Goal: Information Seeking & Learning: Find specific fact

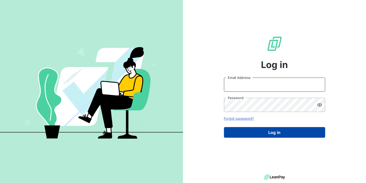
type input "[DOMAIN_NAME][EMAIL_ADDRESS][DOMAIN_NAME]"
click at [251, 135] on button "Log in" at bounding box center [274, 132] width 101 height 11
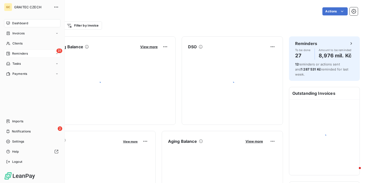
click at [19, 52] on span "Reminders" at bounding box center [20, 53] width 16 height 5
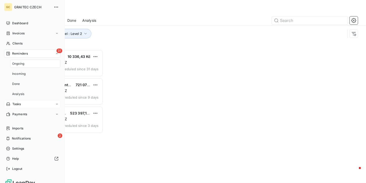
scroll to position [130, 75]
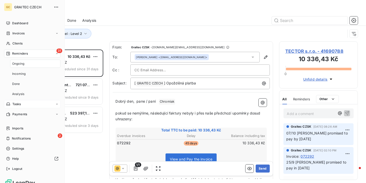
click at [19, 62] on span "Ongoing" at bounding box center [18, 64] width 12 height 5
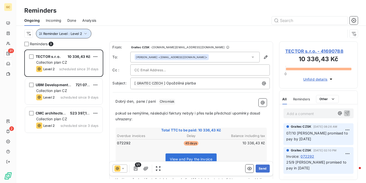
click at [83, 31] on button "Reminder Level : Level 2" at bounding box center [63, 34] width 55 height 10
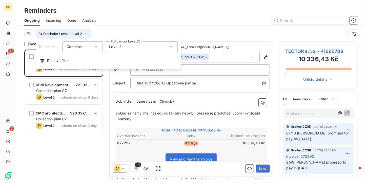
click at [145, 45] on div "Level 2" at bounding box center [141, 47] width 73 height 11
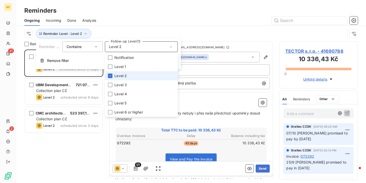
click at [123, 77] on span "Level 2" at bounding box center [120, 75] width 12 height 5
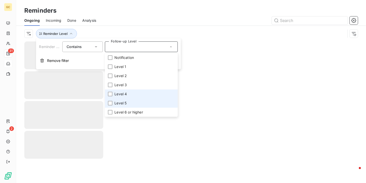
click at [120, 100] on li "Level 5" at bounding box center [141, 103] width 73 height 9
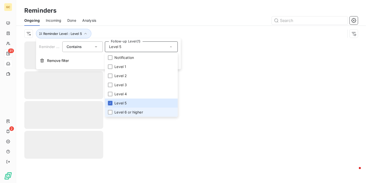
click at [119, 112] on span "Level 6 or higher" at bounding box center [128, 112] width 29 height 5
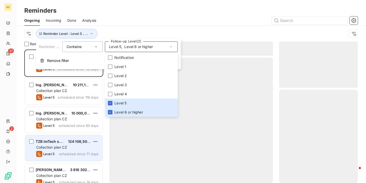
scroll to position [130, 75]
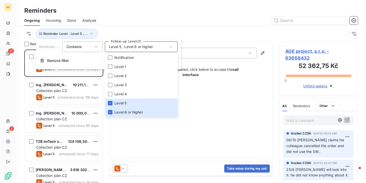
click at [18, 94] on div "Reminders 16 AGE project, s.r.o. 52 362,75 Kč Collection plan CZ Level 5 schedu…" at bounding box center [191, 113] width 350 height 142
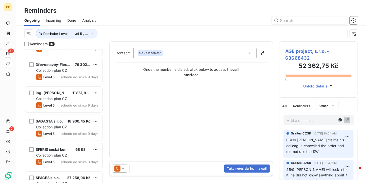
scroll to position [320, 0]
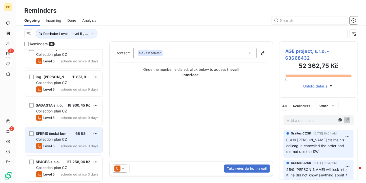
click at [56, 135] on span "SFERIS česká konstrukční s.r.o." at bounding box center [64, 134] width 56 height 4
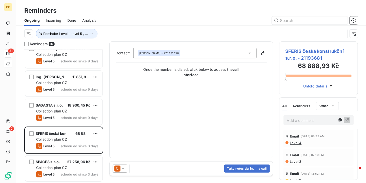
click at [310, 49] on span "SFERIS česká konstrukční s.r.o. - 21193681" at bounding box center [319, 55] width 66 height 14
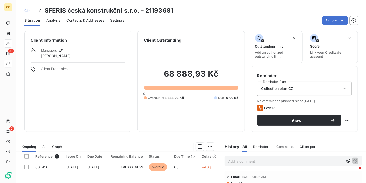
click at [80, 22] on span "Contacts & Addresses" at bounding box center [86, 20] width 38 height 5
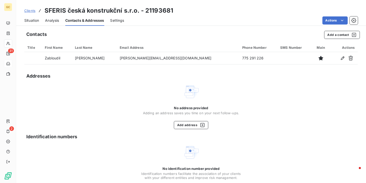
click at [32, 22] on span "Situation" at bounding box center [31, 20] width 15 height 5
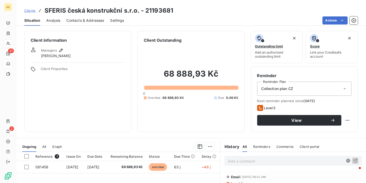
click at [94, 19] on span "Contacts & Addresses" at bounding box center [86, 20] width 38 height 5
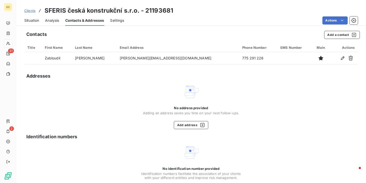
drag, startPoint x: 31, startPoint y: 18, endPoint x: 34, endPoint y: 23, distance: 5.9
click at [31, 18] on span "Situation" at bounding box center [31, 20] width 15 height 5
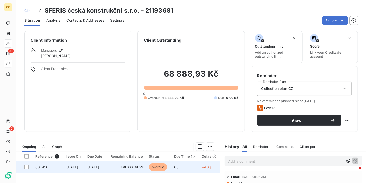
click at [119, 171] on td "68 888,93 Kč" at bounding box center [126, 167] width 40 height 12
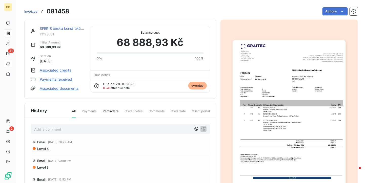
click at [29, 12] on span "Invoices" at bounding box center [30, 11] width 13 height 4
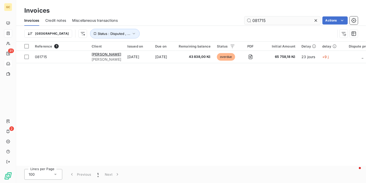
drag, startPoint x: 269, startPoint y: 20, endPoint x: 259, endPoint y: 20, distance: 9.1
click at [259, 20] on input "081715" at bounding box center [283, 20] width 76 height 8
type input "081572"
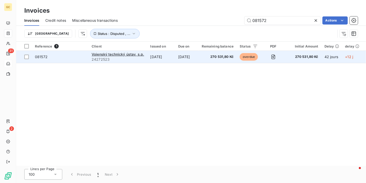
click at [185, 56] on td "[DATE]" at bounding box center [187, 57] width 24 height 12
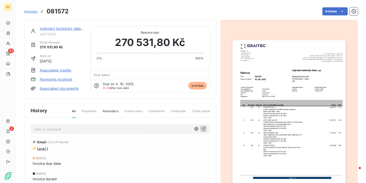
click at [288, 79] on img "button" at bounding box center [289, 120] width 113 height 160
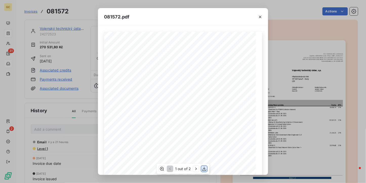
click at [204, 168] on icon "button" at bounding box center [204, 169] width 4 height 4
click at [258, 16] on icon "button" at bounding box center [260, 16] width 5 height 5
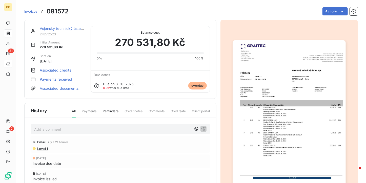
click at [29, 11] on span "Invoices" at bounding box center [30, 11] width 13 height 4
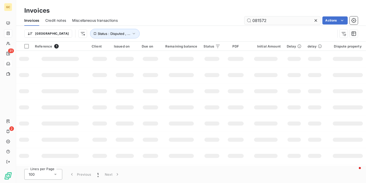
drag, startPoint x: 273, startPoint y: 22, endPoint x: 260, endPoint y: 21, distance: 12.9
click at [260, 21] on input "081572" at bounding box center [283, 20] width 76 height 8
type input "081997"
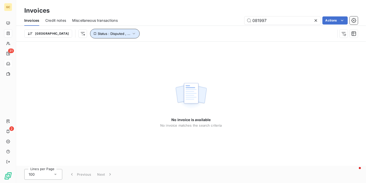
click at [133, 33] on icon "button" at bounding box center [134, 34] width 2 height 2
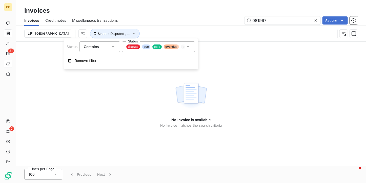
click at [180, 18] on div "081997 Actions" at bounding box center [241, 20] width 234 height 8
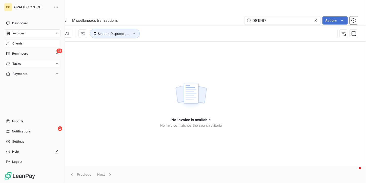
click at [25, 44] on div "Clients" at bounding box center [32, 43] width 56 height 8
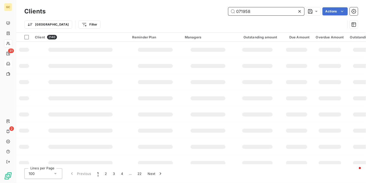
type input "071958"
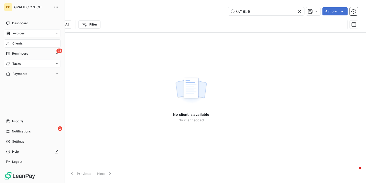
click at [8, 34] on icon at bounding box center [8, 33] width 4 height 4
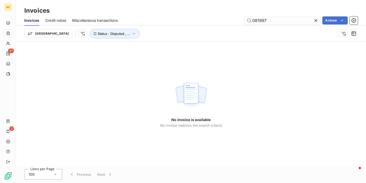
drag, startPoint x: 266, startPoint y: 20, endPoint x: 254, endPoint y: 20, distance: 12.1
click at [254, 20] on input "081997" at bounding box center [283, 20] width 76 height 8
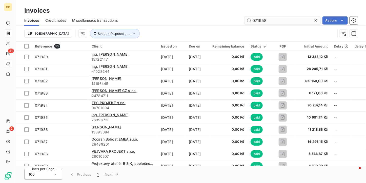
type input "071958"
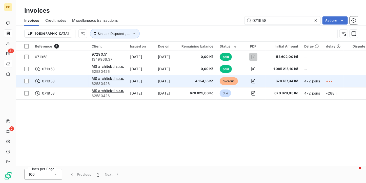
click at [139, 81] on td "[DATE]" at bounding box center [141, 81] width 28 height 12
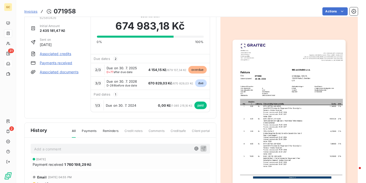
scroll to position [25, 0]
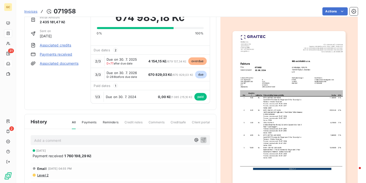
click at [257, 95] on img "button" at bounding box center [289, 111] width 113 height 160
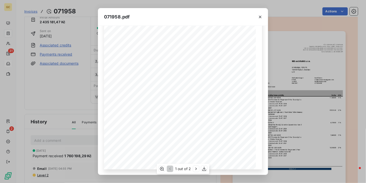
scroll to position [77, 0]
click at [195, 168] on icon "button" at bounding box center [195, 169] width 5 height 5
click at [259, 16] on icon "button" at bounding box center [260, 16] width 5 height 5
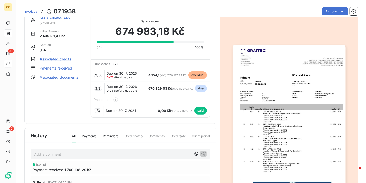
scroll to position [0, 0]
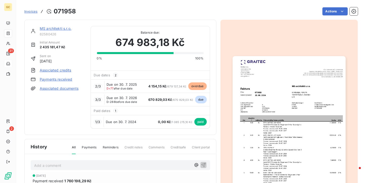
click at [33, 13] on span "Invoices" at bounding box center [30, 11] width 13 height 4
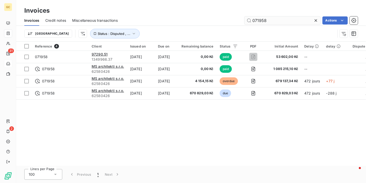
click at [264, 22] on input "071958" at bounding box center [283, 20] width 76 height 8
click at [268, 19] on input "071958" at bounding box center [283, 20] width 76 height 8
type input "071959"
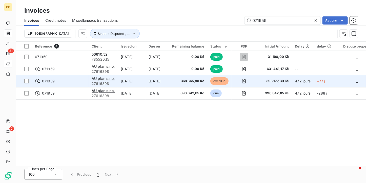
click at [123, 81] on td "[DATE]" at bounding box center [132, 81] width 28 height 12
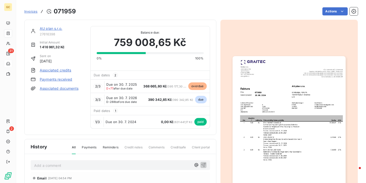
click at [259, 94] on img "button" at bounding box center [289, 136] width 113 height 160
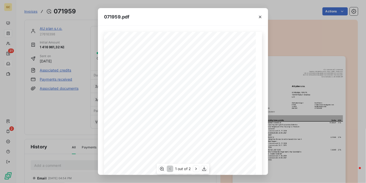
scroll to position [51, 0]
click at [194, 169] on icon "button" at bounding box center [195, 169] width 5 height 5
click at [261, 17] on icon "button" at bounding box center [260, 16] width 5 height 5
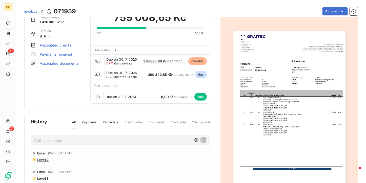
scroll to position [25, 0]
click at [82, 138] on p "Add a comment ﻿" at bounding box center [112, 140] width 157 height 6
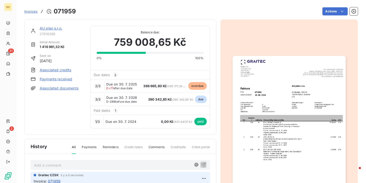
scroll to position [0, 0]
click at [27, 9] on span "Invoices" at bounding box center [30, 11] width 13 height 4
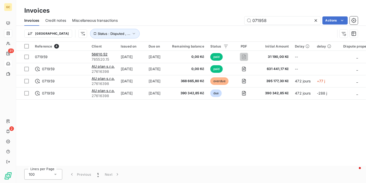
type input "071958"
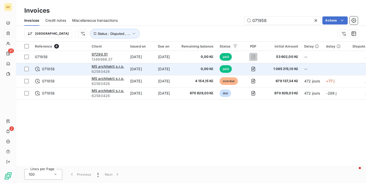
click at [110, 69] on span "MS architekti s.r.o." at bounding box center [108, 66] width 32 height 4
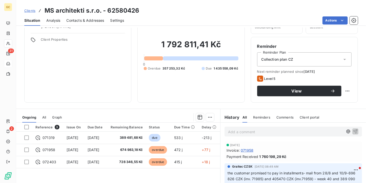
scroll to position [25, 0]
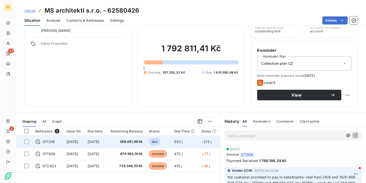
click at [121, 144] on td "389 481,68 Kč" at bounding box center [126, 142] width 40 height 12
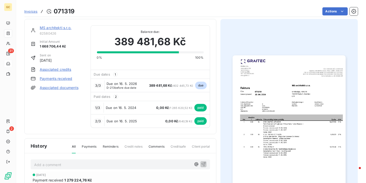
scroll to position [1, 0]
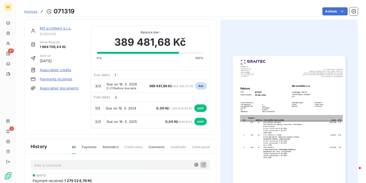
click at [60, 26] on div "MS architekti s.r.o." at bounding box center [62, 28] width 45 height 5
click at [60, 28] on link "MS architekti s.r.o." at bounding box center [56, 28] width 32 height 4
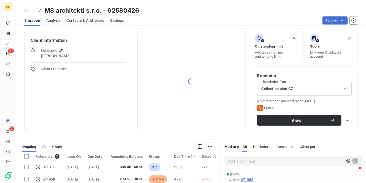
scroll to position [51, 0]
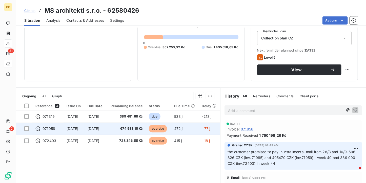
click at [99, 127] on span "[DATE]" at bounding box center [94, 129] width 12 height 4
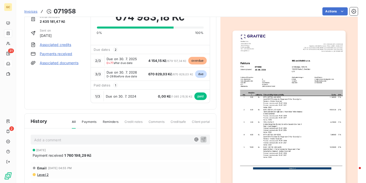
click at [278, 117] on img "button" at bounding box center [289, 111] width 113 height 160
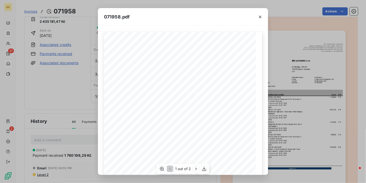
scroll to position [51, 0]
click at [196, 168] on icon "button" at bounding box center [195, 169] width 5 height 5
click at [184, 172] on div "2 out of 2" at bounding box center [182, 169] width 53 height 10
click at [259, 17] on icon "button" at bounding box center [260, 16] width 5 height 5
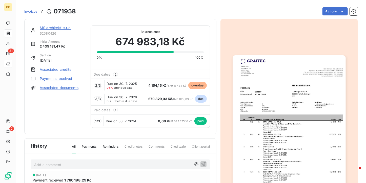
scroll to position [1, 0]
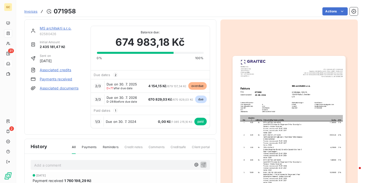
click at [52, 32] on span "62580426" at bounding box center [62, 34] width 45 height 4
click at [52, 28] on link "MS architekti s.r.o." at bounding box center [56, 28] width 32 height 4
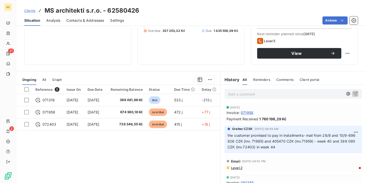
scroll to position [76, 0]
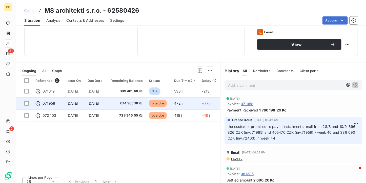
click at [106, 99] on td "[DATE]" at bounding box center [96, 103] width 22 height 12
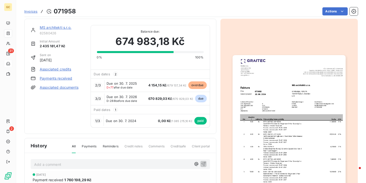
scroll to position [1, 0]
click at [59, 26] on link "MS architekti s.r.o." at bounding box center [56, 28] width 32 height 4
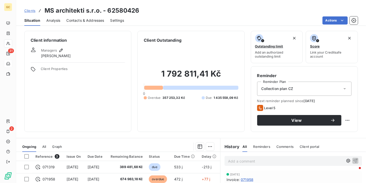
scroll to position [51, 0]
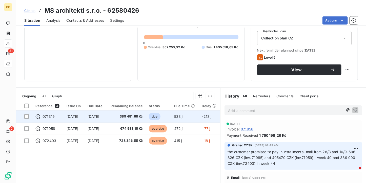
click at [123, 121] on td "389 481,68 Kč" at bounding box center [126, 117] width 40 height 12
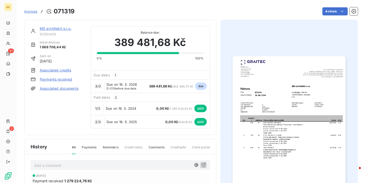
click at [57, 29] on link "MS architekti s.r.o." at bounding box center [56, 28] width 32 height 4
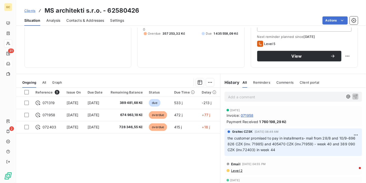
scroll to position [76, 0]
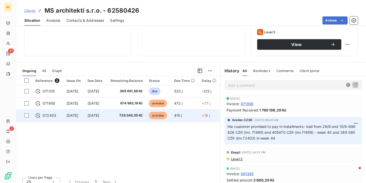
click at [126, 117] on span "728 346,55 Kč" at bounding box center [126, 115] width 34 height 5
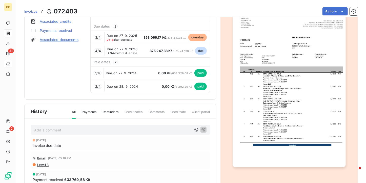
scroll to position [51, 0]
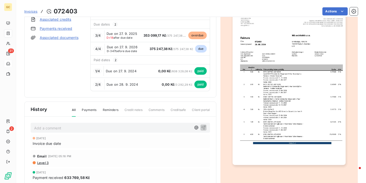
click at [118, 126] on p "Add a comment ﻿" at bounding box center [112, 128] width 157 height 6
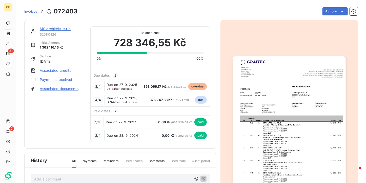
scroll to position [0, 0]
click at [59, 23] on div "MS architekti s.r.o. 62580426 Initial Amount 1 362 116,13 Kč Sent on [DATE] Ass…" at bounding box center [120, 84] width 192 height 129
click at [56, 31] on div "MS architekti s.r.o. 62580426" at bounding box center [62, 31] width 45 height 10
click at [56, 29] on link "MS architekti s.r.o." at bounding box center [56, 28] width 32 height 4
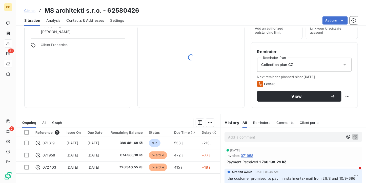
scroll to position [51, 0]
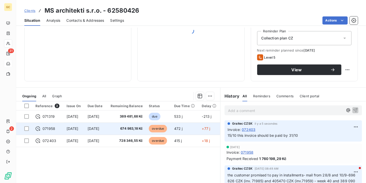
click at [123, 126] on td "674 983,18 Kč" at bounding box center [126, 129] width 40 height 12
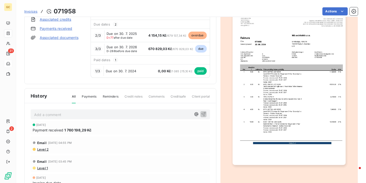
scroll to position [26, 0]
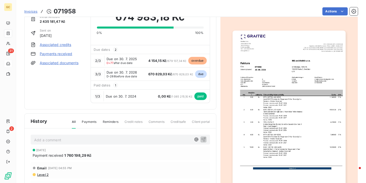
click at [265, 92] on img "button" at bounding box center [289, 111] width 113 height 160
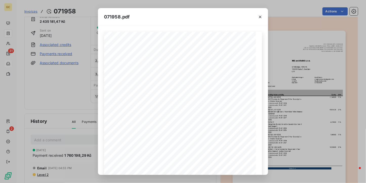
click at [259, 16] on icon "button" at bounding box center [260, 16] width 5 height 5
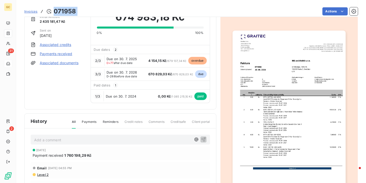
drag, startPoint x: 79, startPoint y: 11, endPoint x: 53, endPoint y: 11, distance: 26.3
click at [53, 11] on div "Invoices 071958 Actions" at bounding box center [191, 11] width 334 height 11
copy section "071958 Actions"
